Goal: Find specific page/section: Find specific page/section

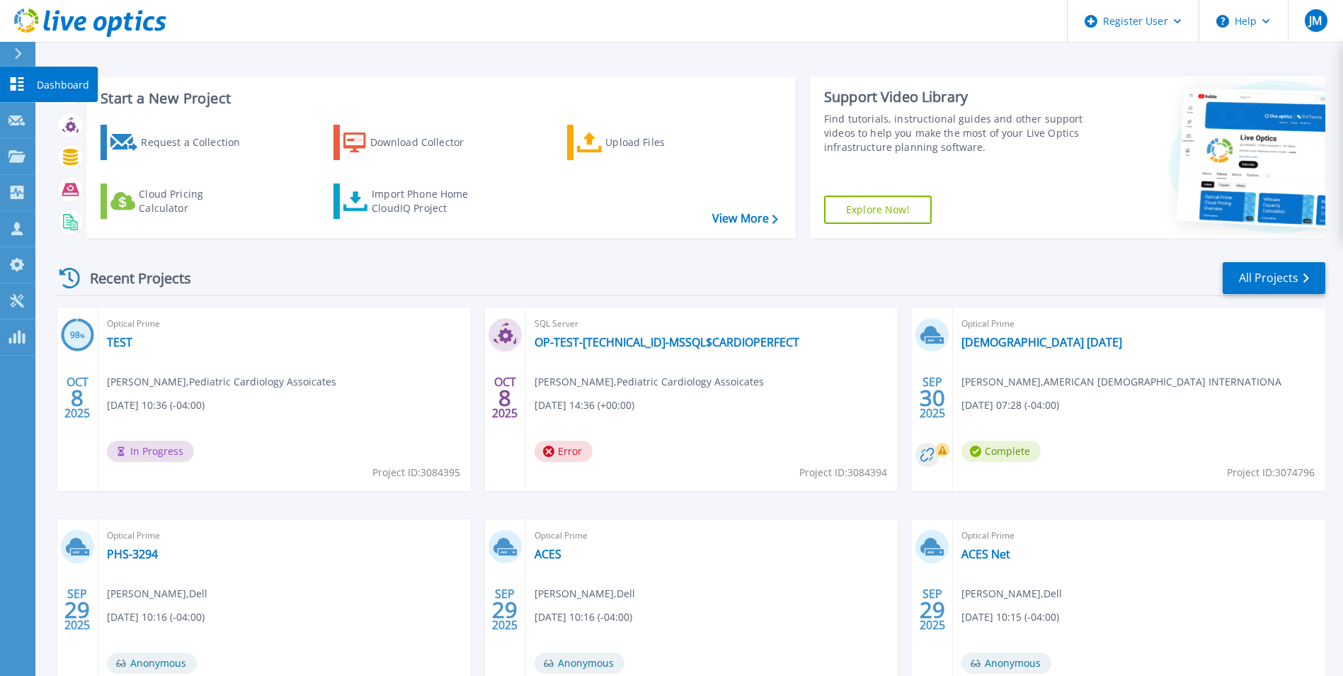
click at [13, 83] on icon at bounding box center [17, 83] width 13 height 13
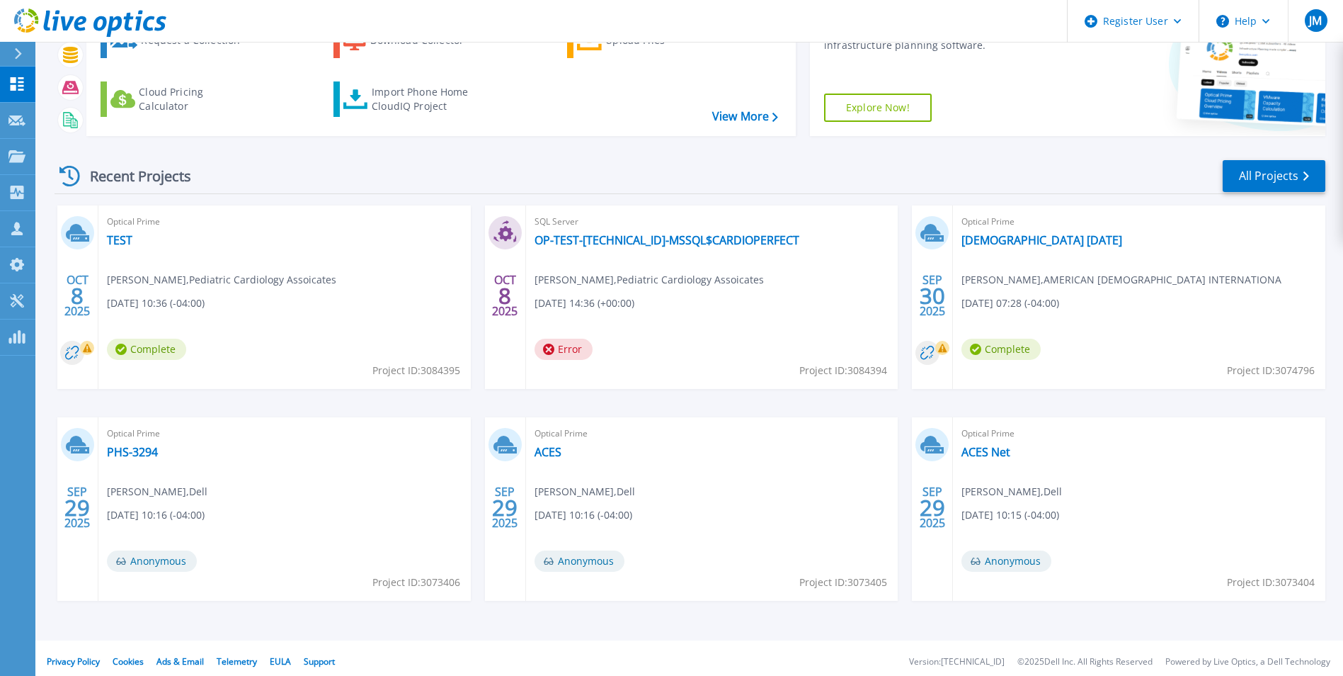
scroll to position [109, 0]
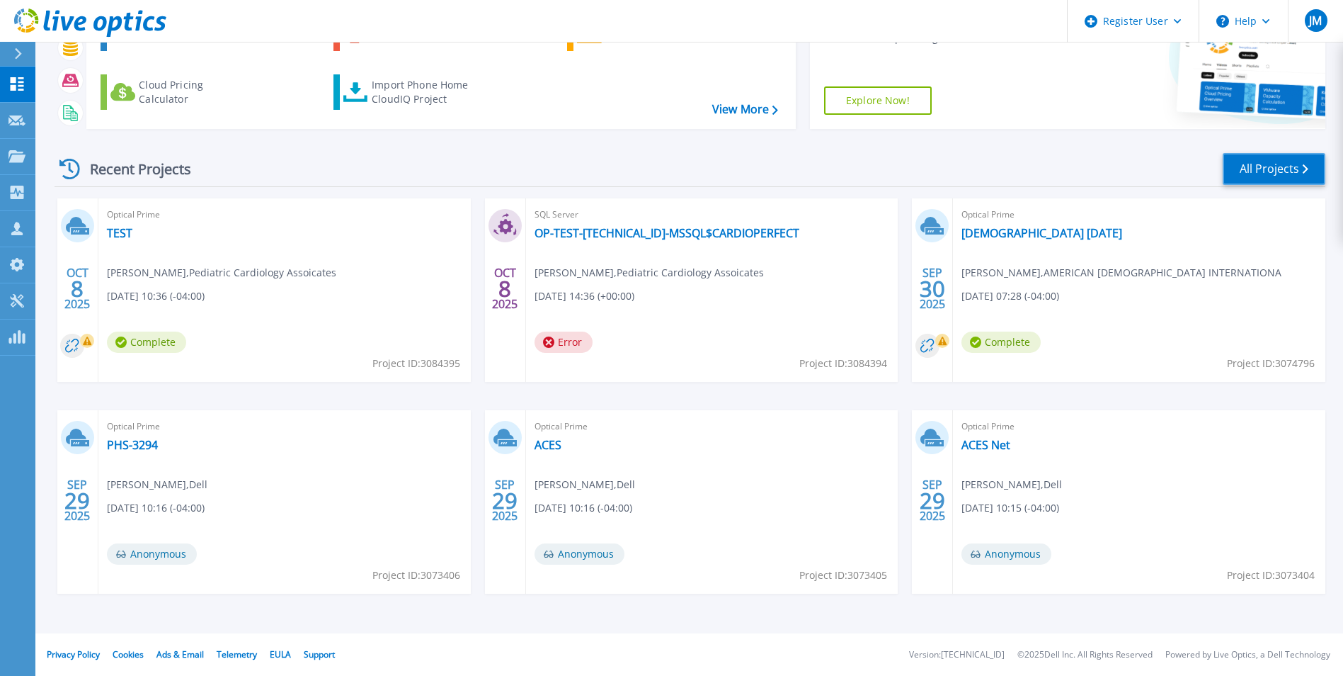
click at [1239, 173] on link "All Projects" at bounding box center [1274, 169] width 103 height 32
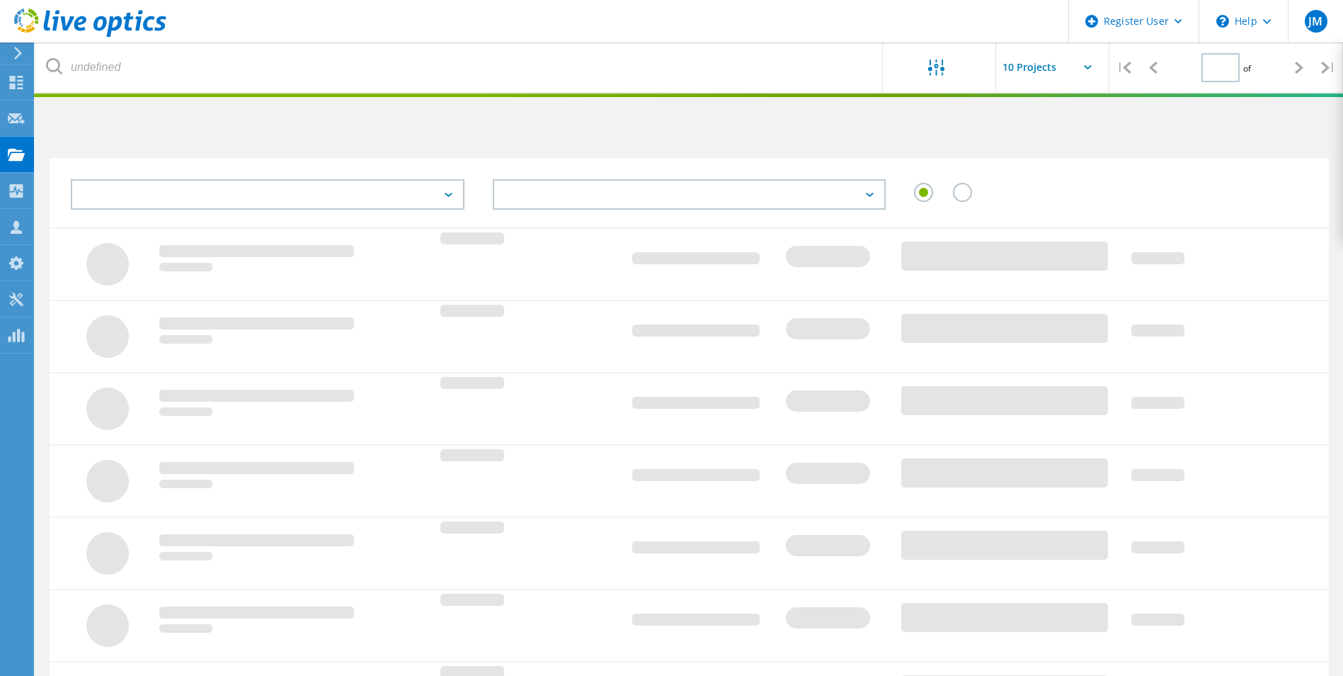
type input "1"
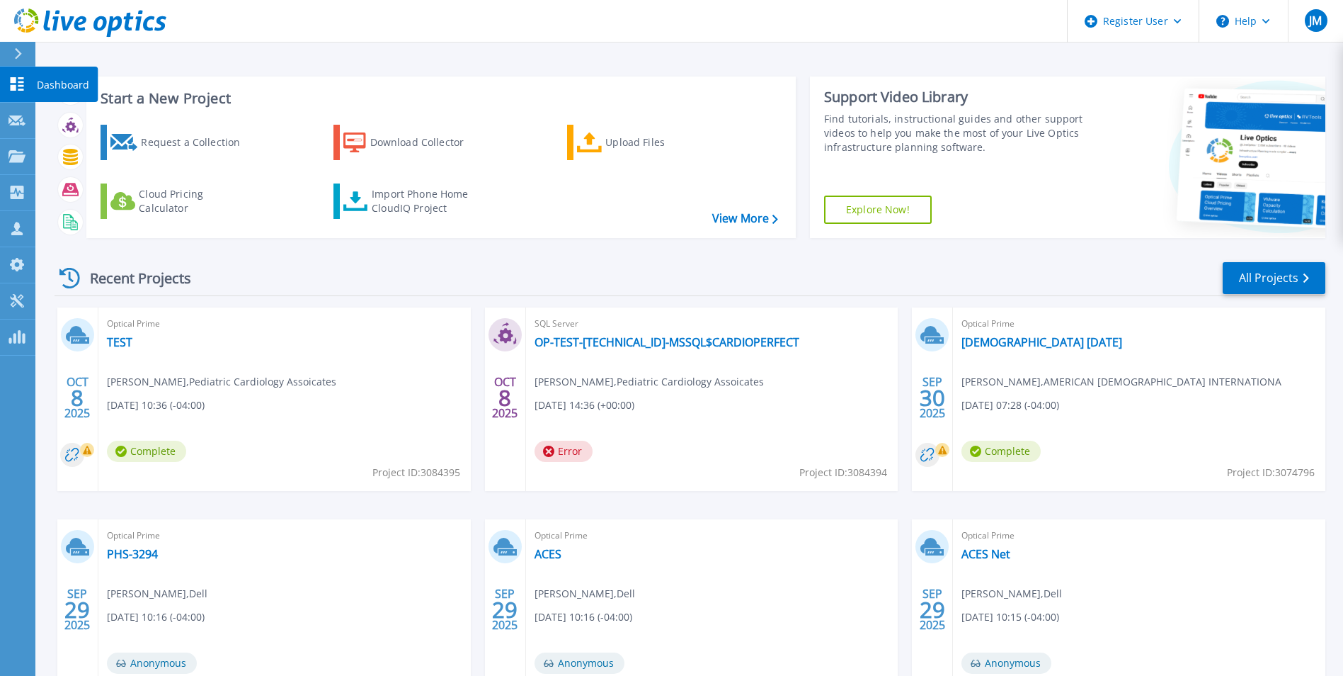
click at [25, 96] on link "Dashboard Dashboard" at bounding box center [17, 85] width 35 height 36
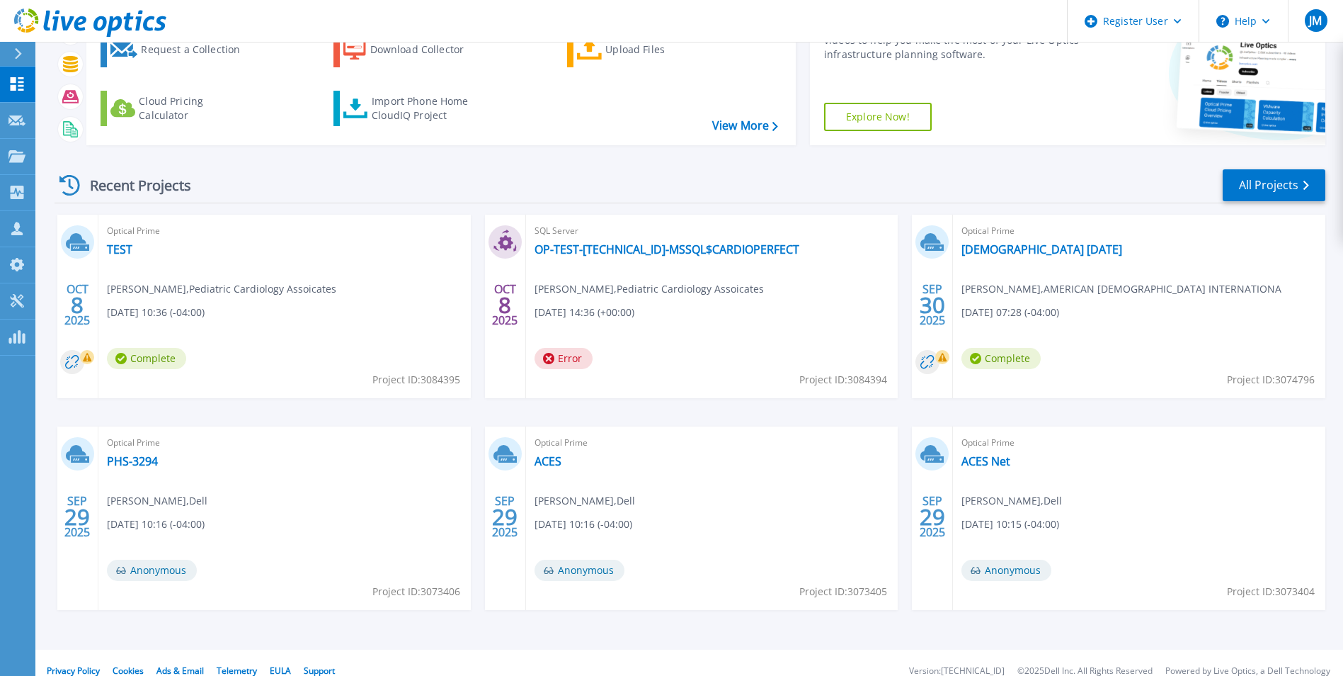
scroll to position [109, 0]
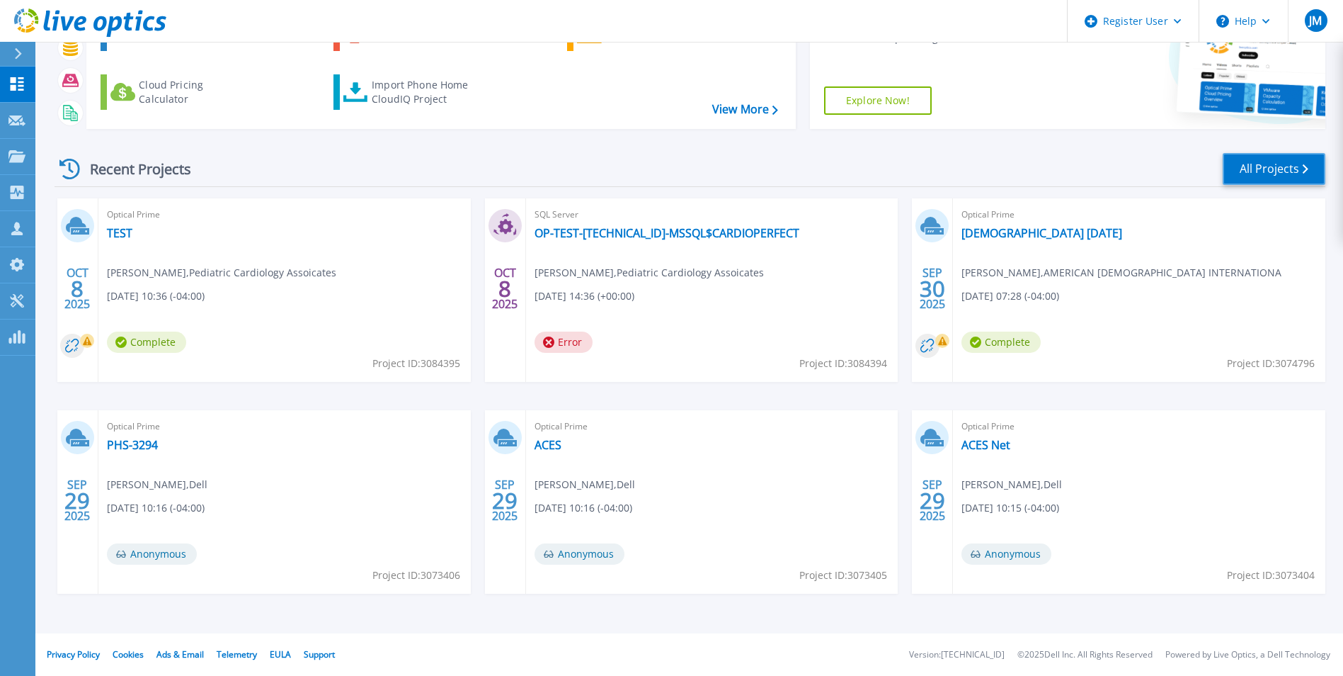
click at [1285, 171] on link "All Projects" at bounding box center [1274, 169] width 103 height 32
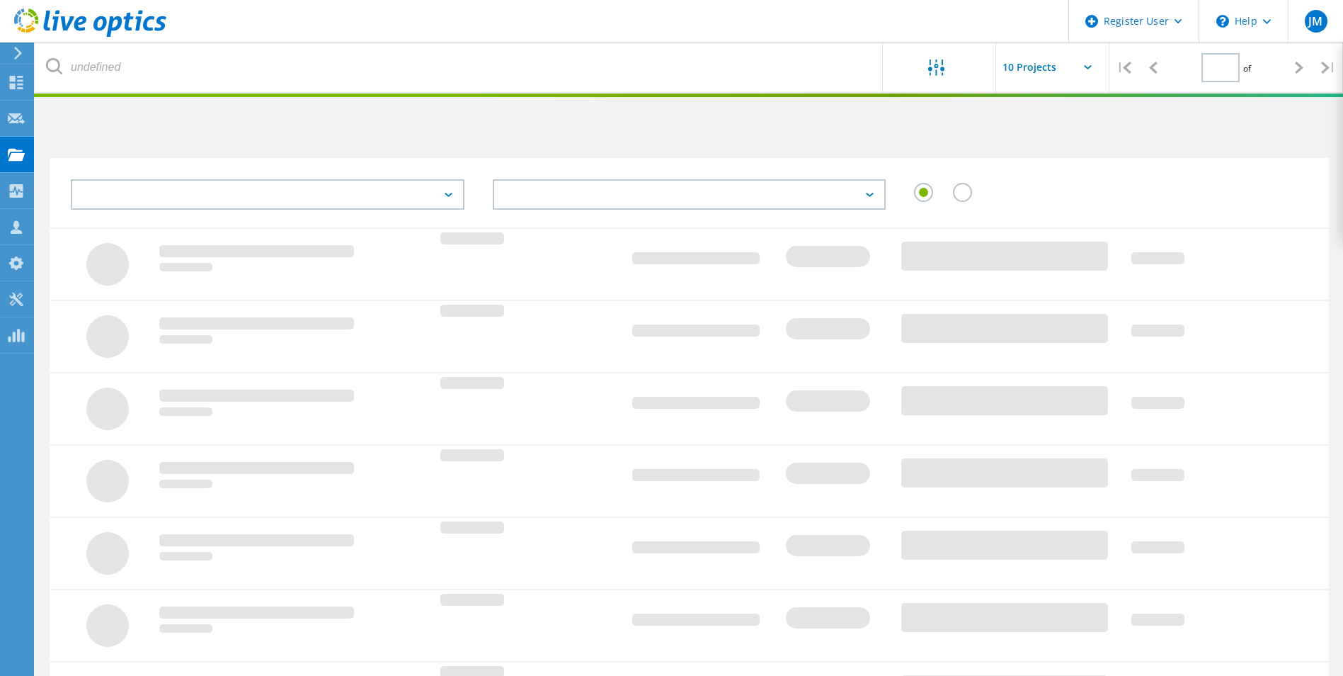
type input "1"
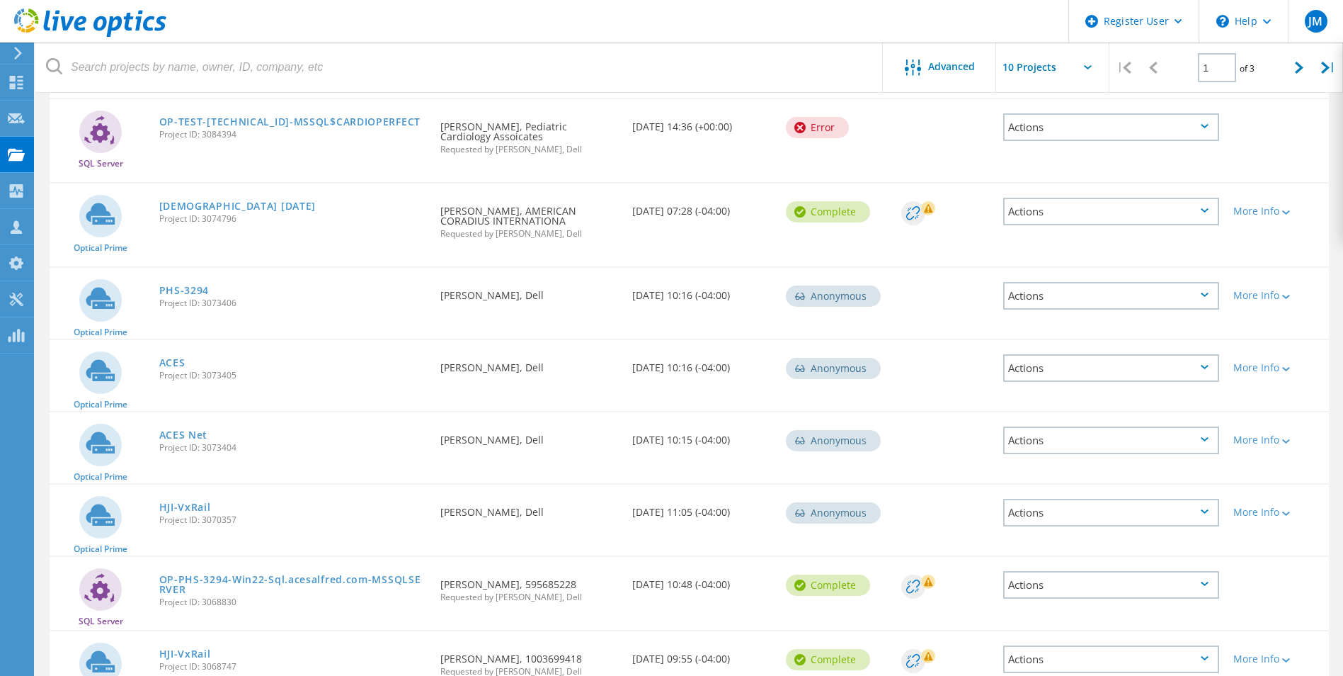
scroll to position [404, 0]
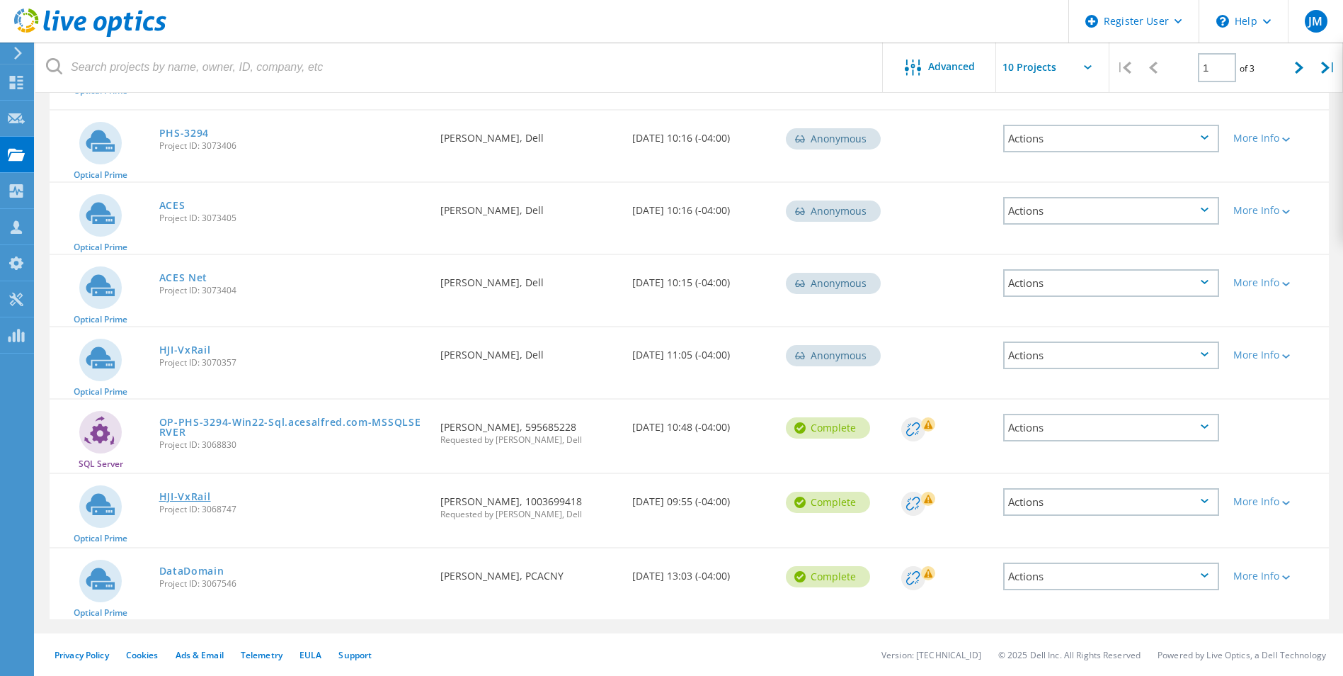
click at [181, 499] on link "HJI-VxRail" at bounding box center [185, 496] width 52 height 10
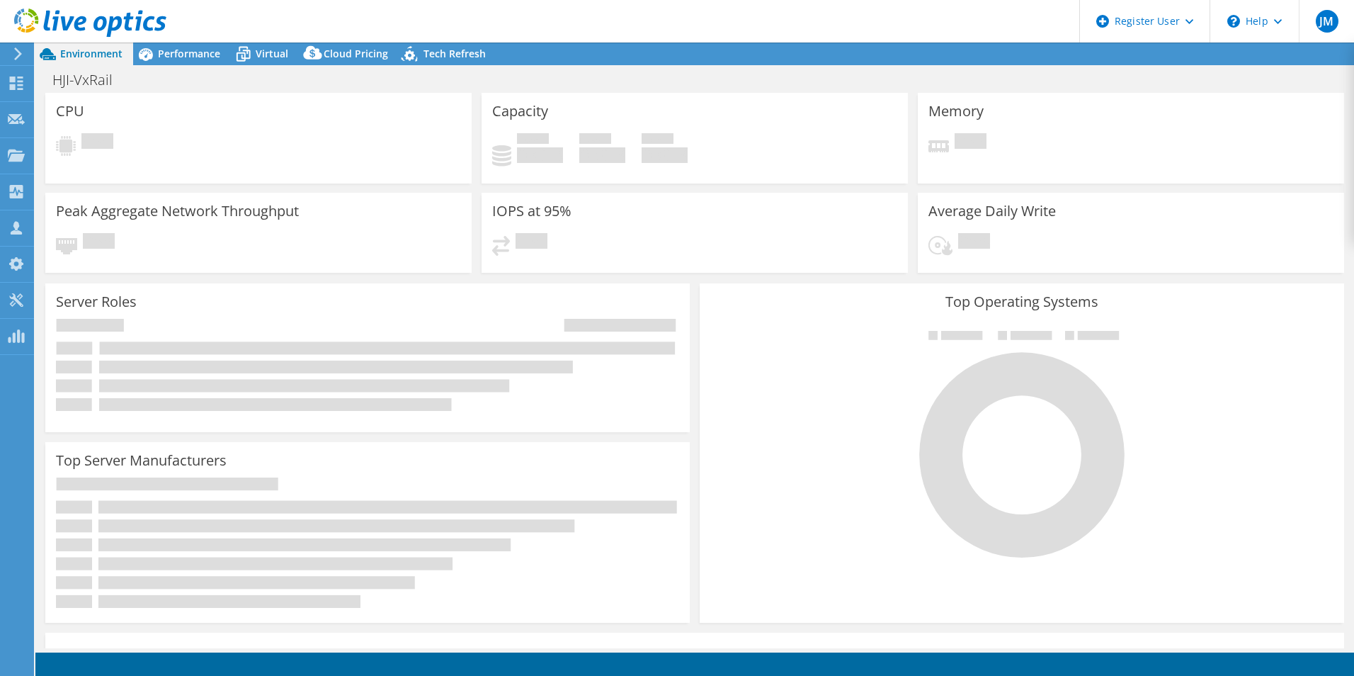
select select "USD"
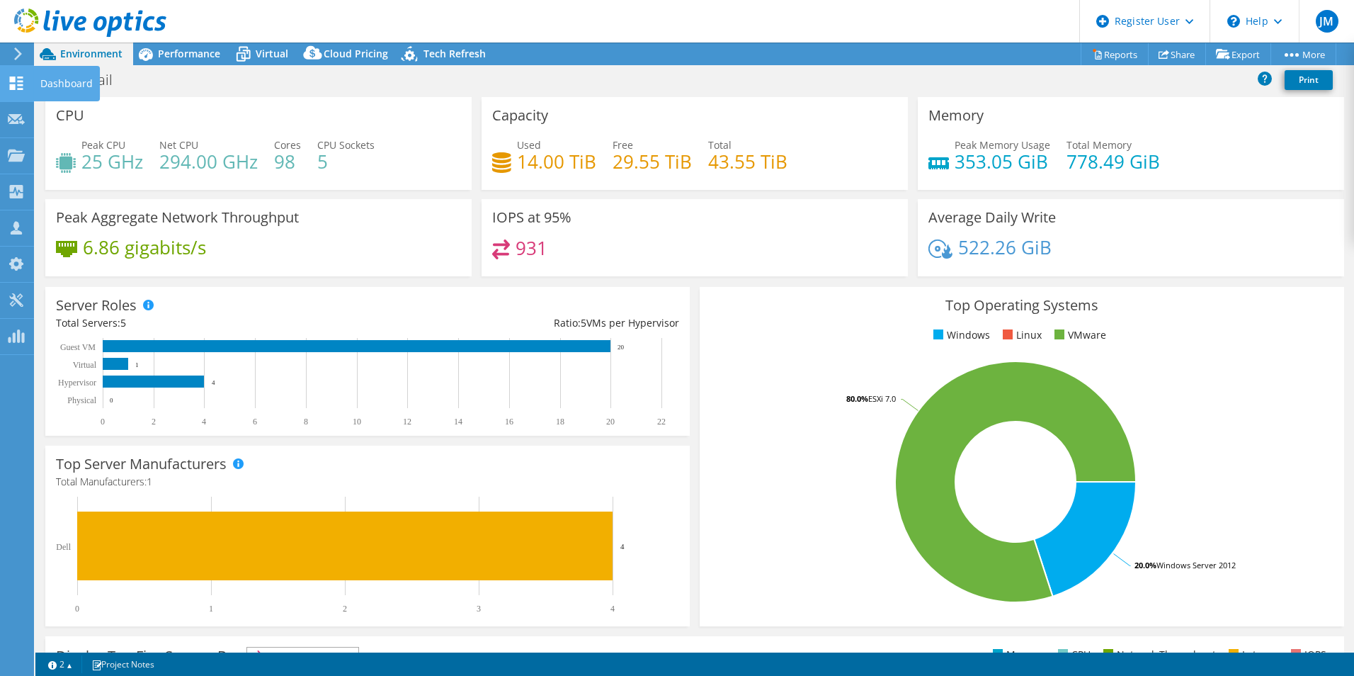
click at [21, 89] on use at bounding box center [16, 82] width 13 height 13
